Goal: Task Accomplishment & Management: Use online tool/utility

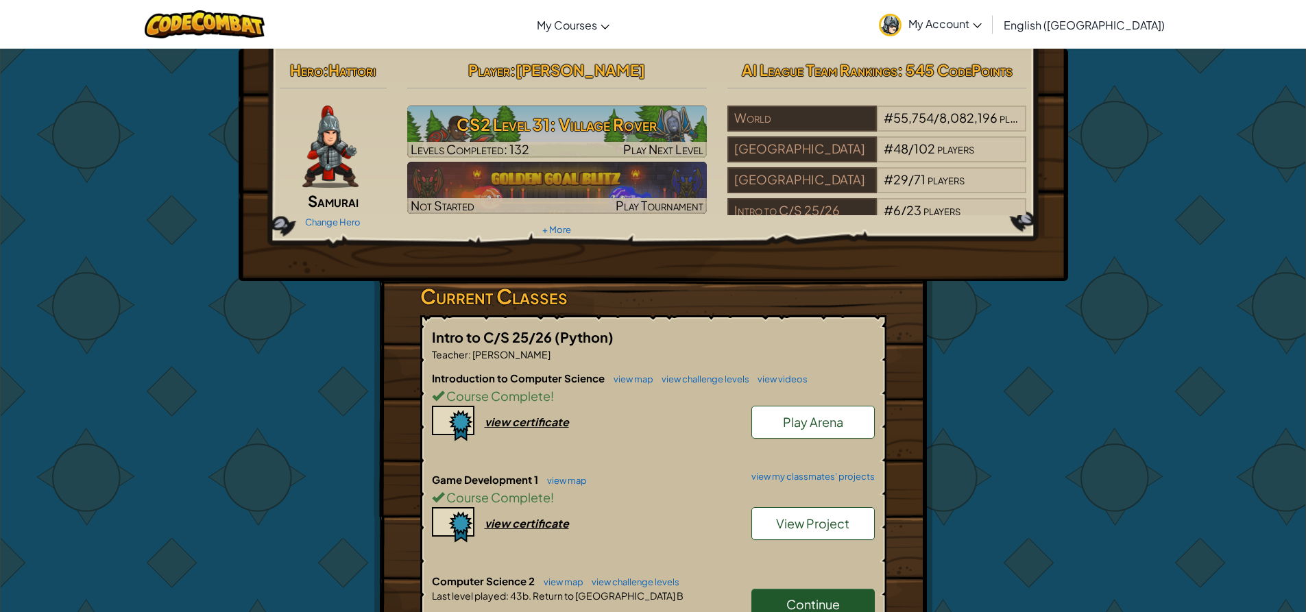
scroll to position [69, 0]
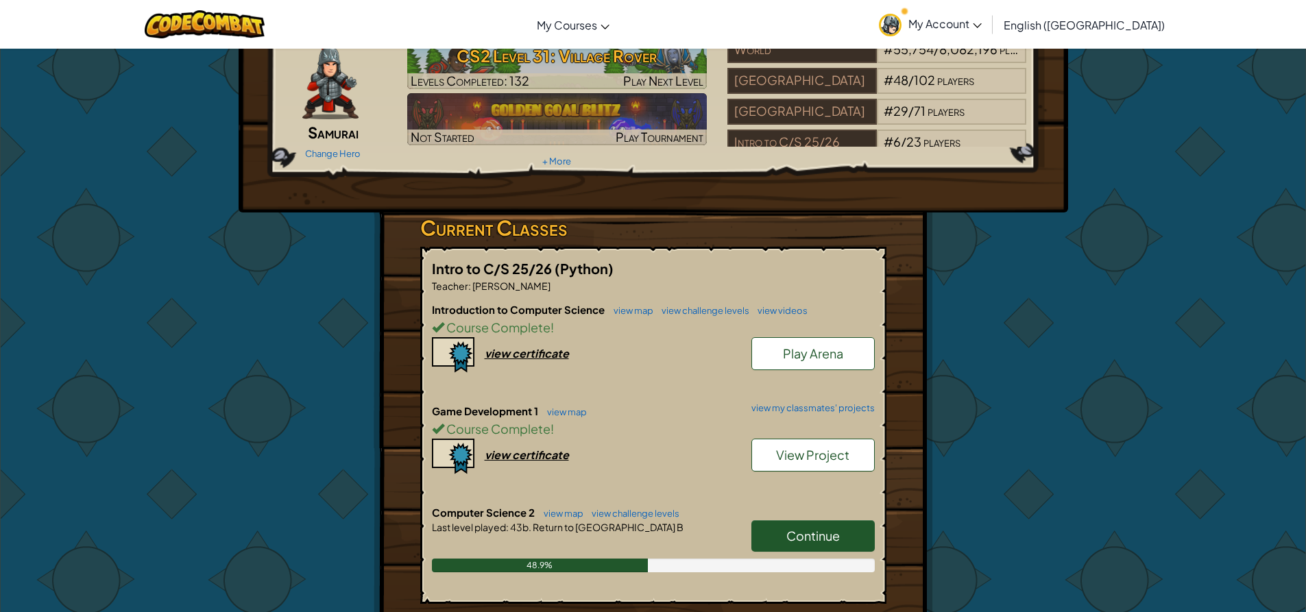
click at [837, 541] on span "Continue" at bounding box center [812, 536] width 53 height 16
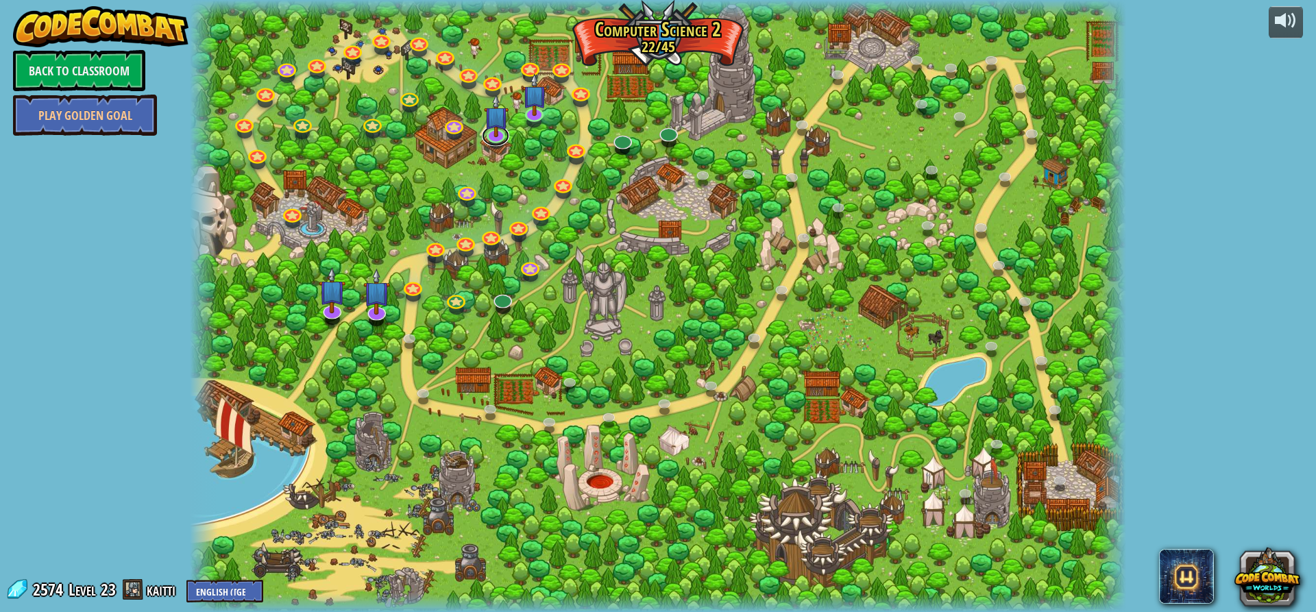
click at [496, 143] on link at bounding box center [495, 135] width 27 height 21
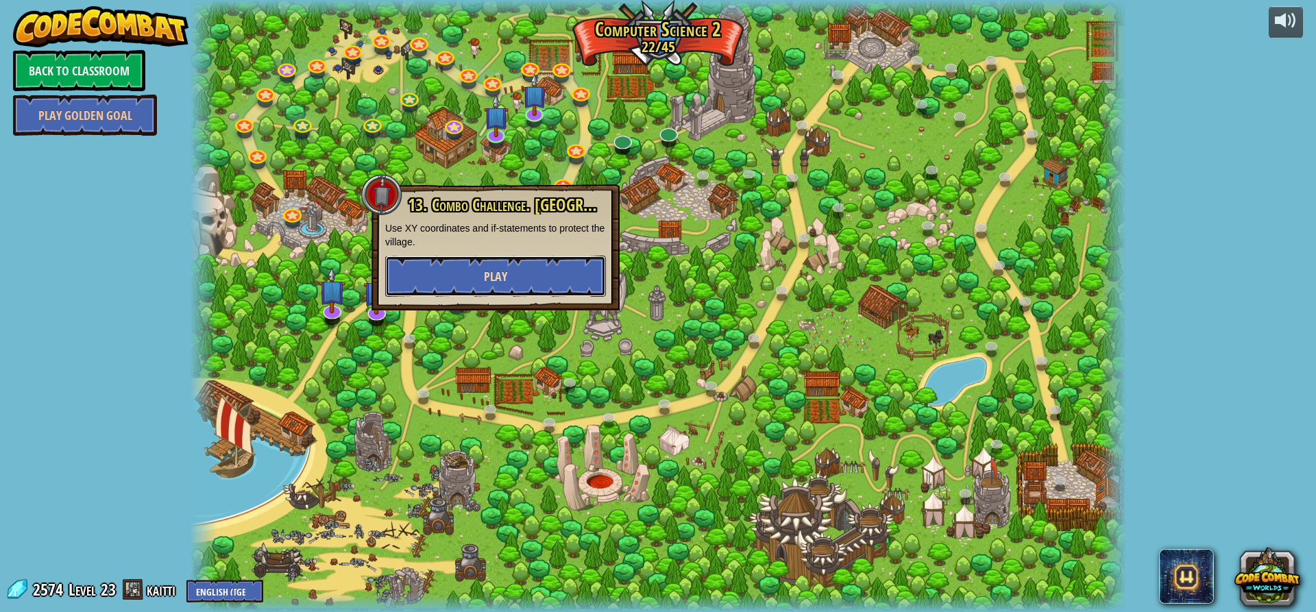
click at [481, 276] on button "Play" at bounding box center [495, 276] width 221 height 41
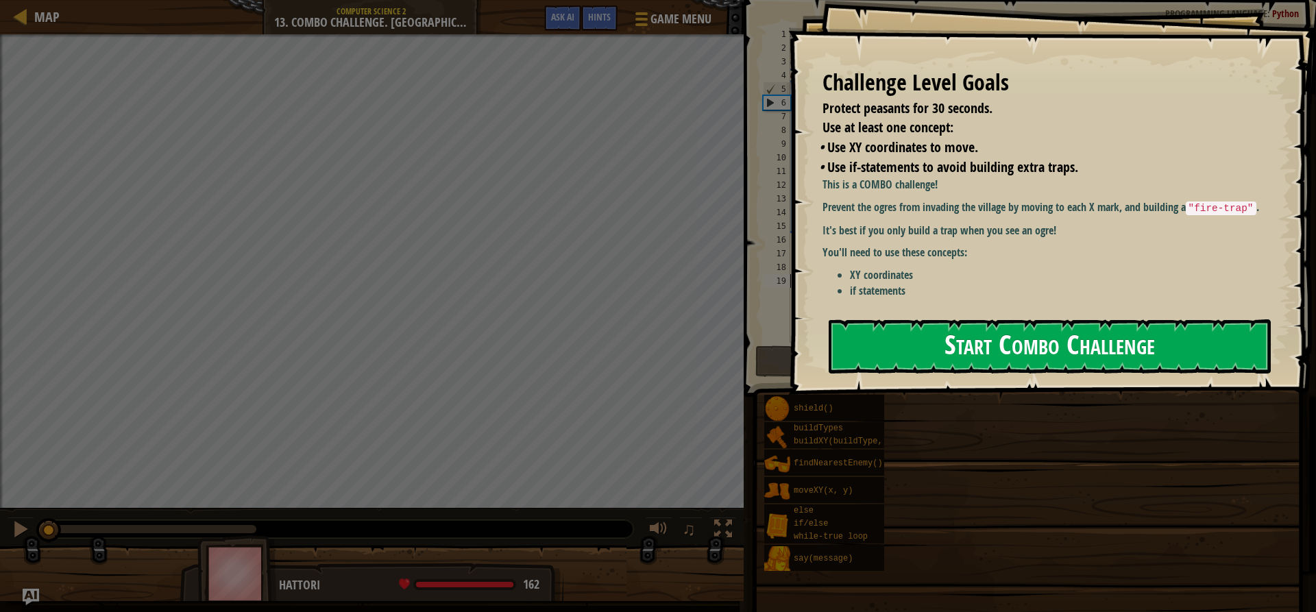
click at [954, 319] on button "Start Combo Challenge" at bounding box center [1050, 346] width 442 height 54
